Goal: Navigation & Orientation: Find specific page/section

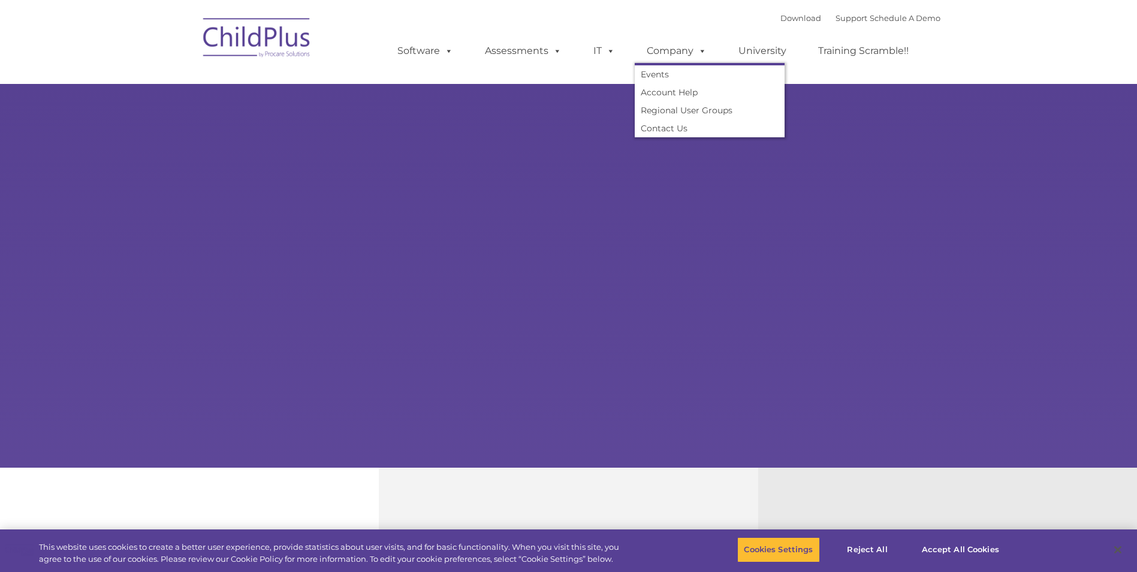
select select "MEDIUM"
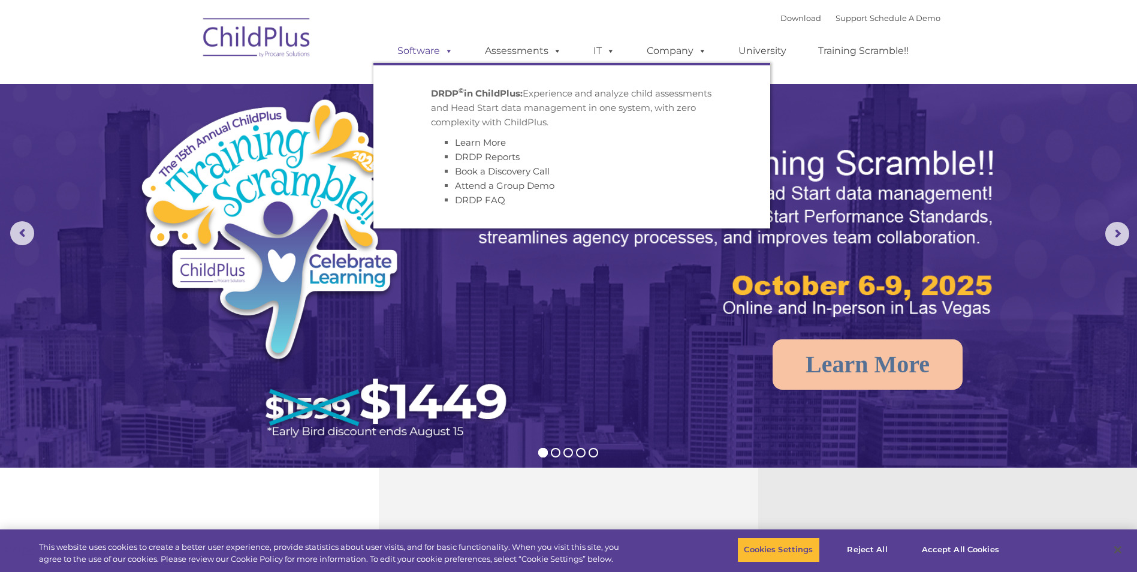
click at [440, 47] on span at bounding box center [446, 50] width 13 height 11
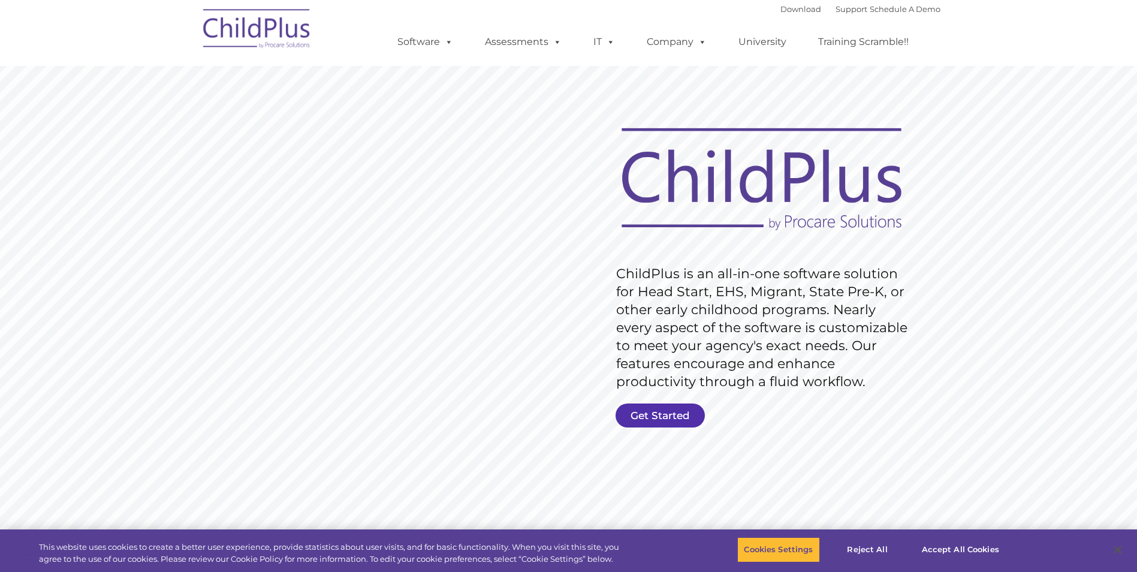
click at [672, 403] on rs-slide "Request Pricing ChildPlus is an all-in-one software solution for Head Start, EH…" at bounding box center [568, 311] width 1137 height 539
click at [665, 427] on rs-slide "Request Pricing ChildPlus is an all-in-one software solution for Head Start, EH…" at bounding box center [568, 311] width 1137 height 539
click at [666, 421] on link "Get Started" at bounding box center [659, 415] width 89 height 24
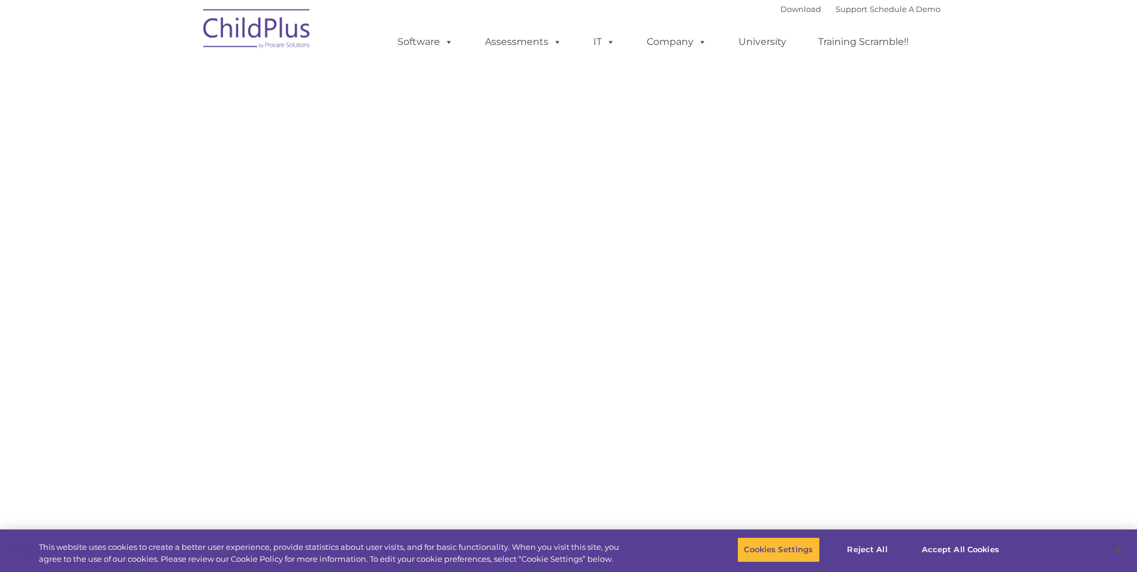
select select "MEDIUM"
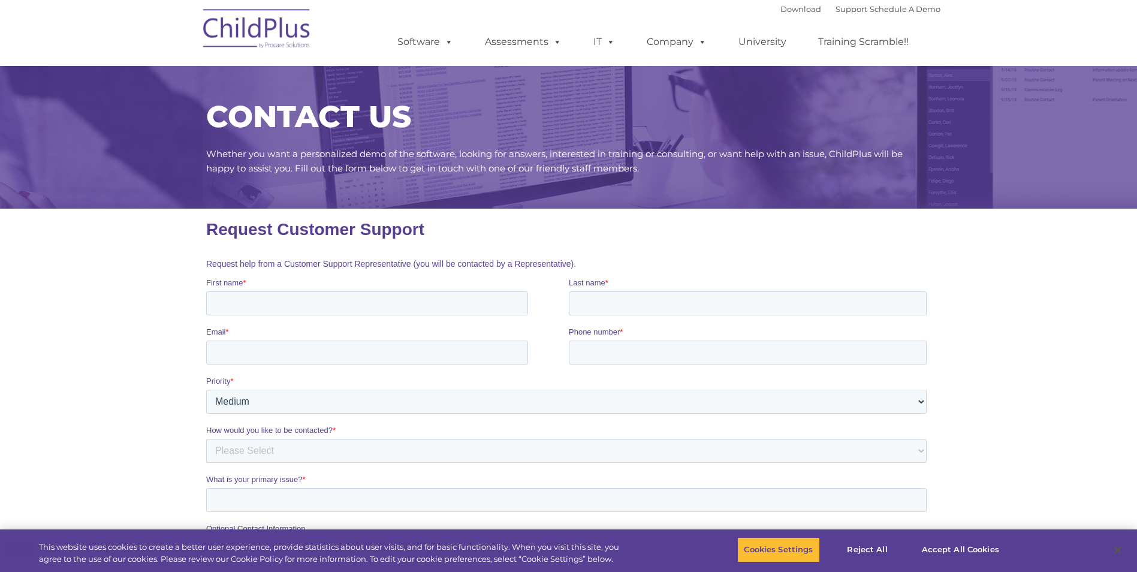
click at [230, 19] on img at bounding box center [257, 31] width 120 height 60
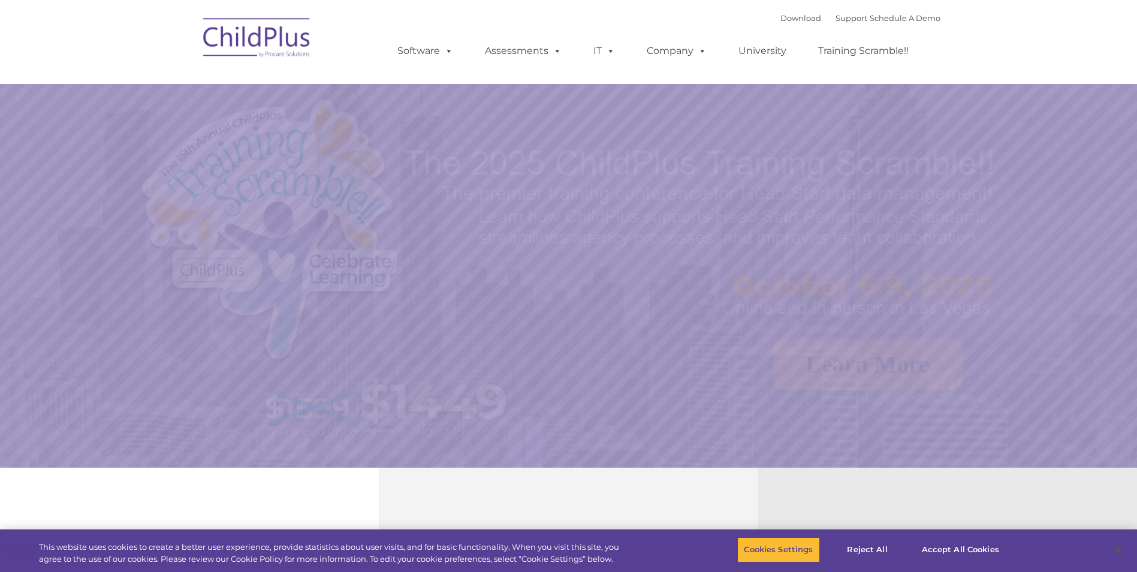
select select "MEDIUM"
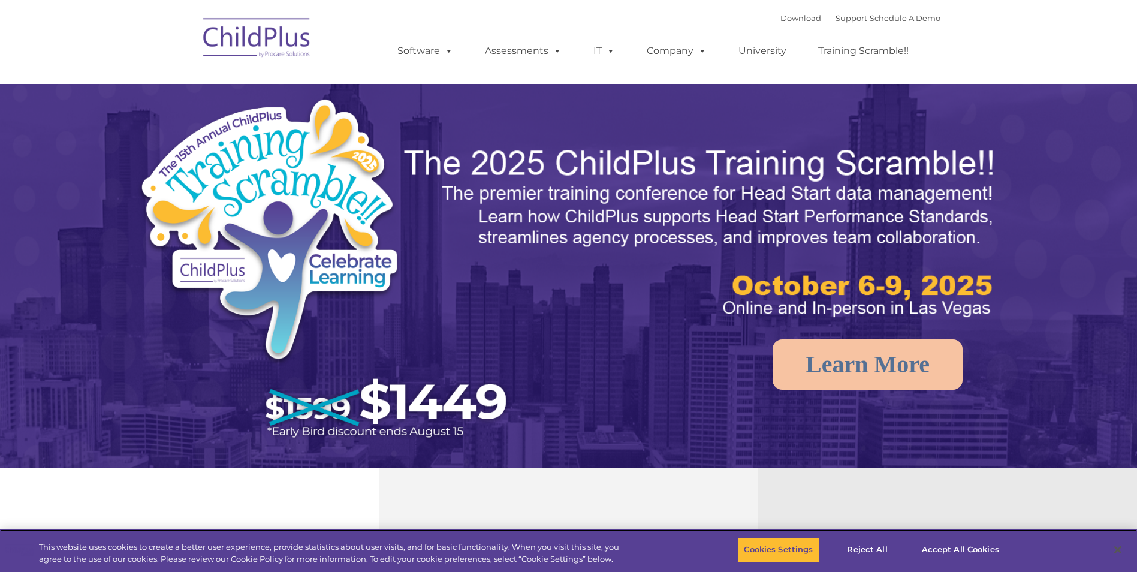
click at [789, 23] on div "Download Support | Schedule A Demo " at bounding box center [860, 18] width 160 height 18
click at [790, 16] on link "Download" at bounding box center [800, 18] width 41 height 10
